Goal: Information Seeking & Learning: Learn about a topic

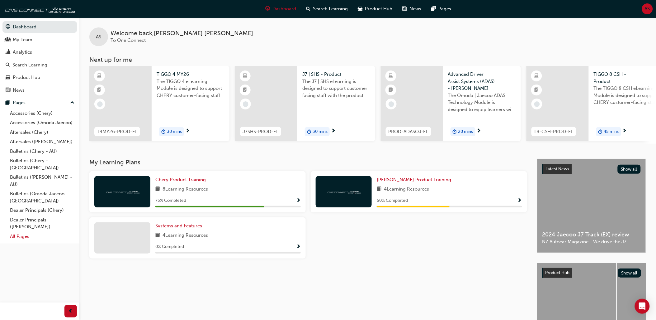
click at [24, 231] on link "All Pages" at bounding box center [41, 236] width 69 height 10
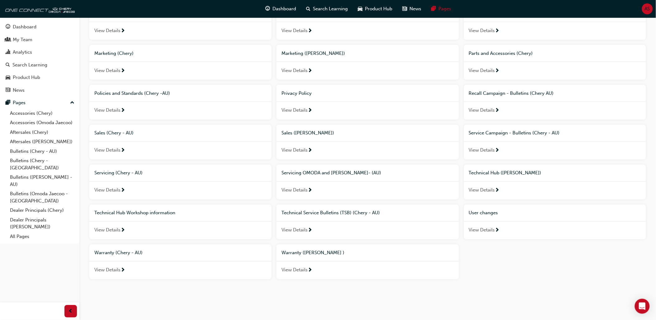
scroll to position [320, 0]
click at [120, 212] on span "Technical Hub Workshop information" at bounding box center [134, 213] width 81 height 6
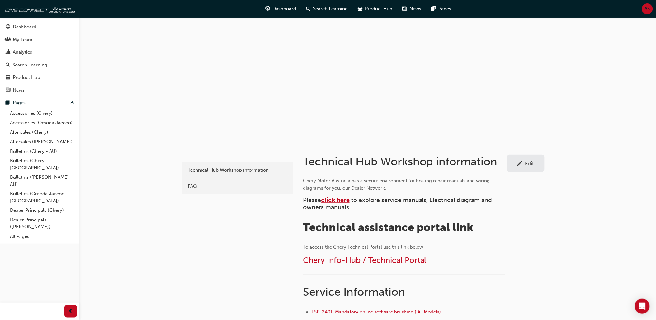
click at [345, 201] on span "click here" at bounding box center [335, 199] width 29 height 7
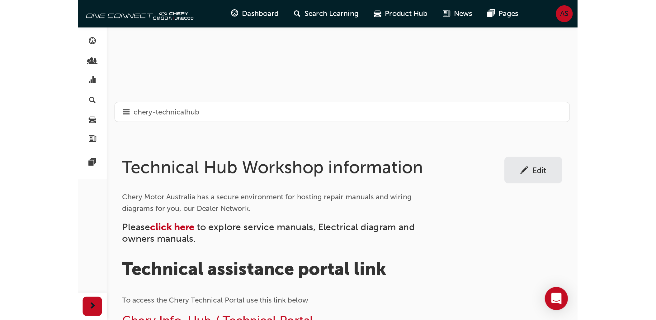
scroll to position [58, 0]
